Goal: Task Accomplishment & Management: Manage account settings

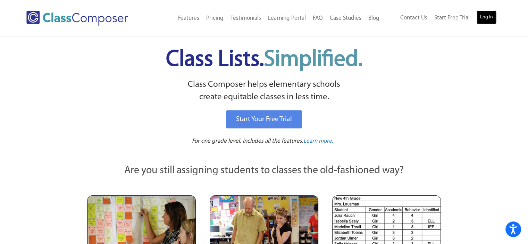
click at [483, 16] on link "Log In" at bounding box center [487, 17] width 20 height 14
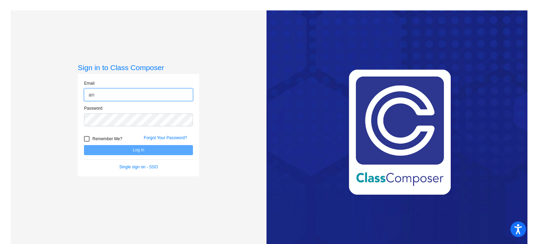
type input "a"
type input "dhinrichs@cuttensd.org"
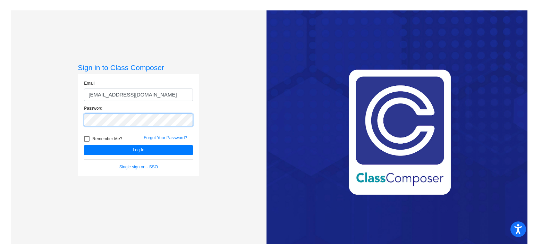
click at [84, 145] on button "Log In" at bounding box center [138, 150] width 109 height 10
